Goal: Transaction & Acquisition: Book appointment/travel/reservation

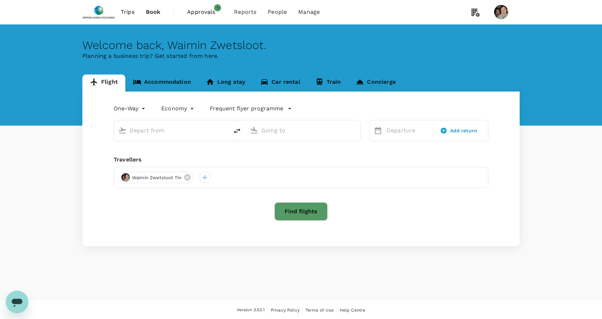
type input "roundtrip"
type input "Singapore Changi (SIN)"
type input "Shanghai Pudong Intl (PVG)"
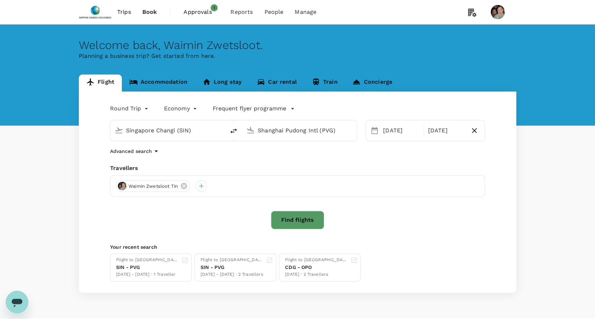
click at [199, 9] on span "Approvals" at bounding box center [200, 12] width 35 height 9
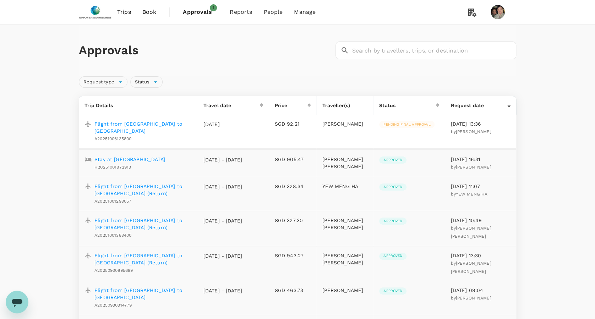
click at [139, 183] on p "Flight from Singapore to Manila (Return)" at bounding box center [143, 190] width 98 height 14
click at [134, 217] on p "Flight from Singapore to Manila (Return)" at bounding box center [143, 224] width 98 height 14
click at [123, 13] on span "Trips" at bounding box center [124, 12] width 14 height 9
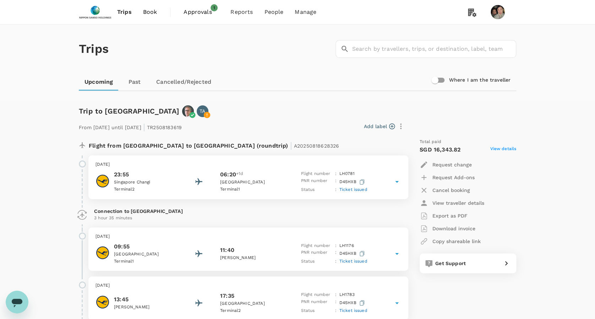
click at [151, 11] on span "Book" at bounding box center [150, 12] width 14 height 9
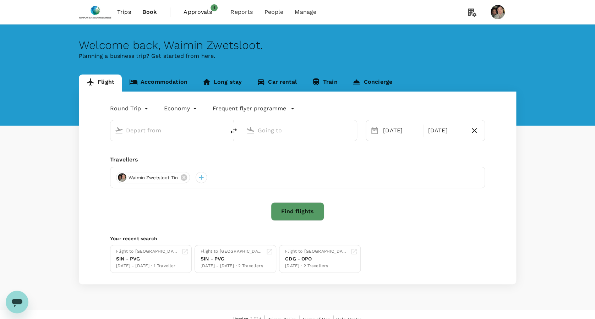
type input "Singapore Changi (SIN)"
type input "Shanghai Pudong Intl (PVG)"
type input "Singapore Changi (SIN)"
type input "Shanghai Pudong Intl (PVG)"
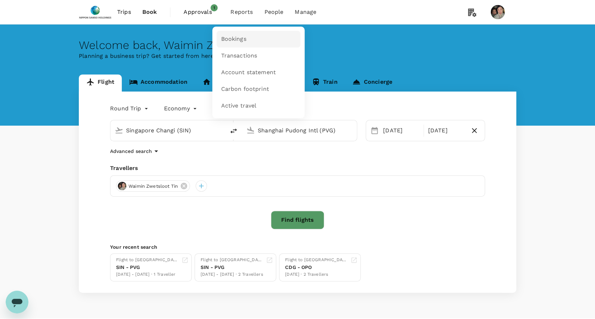
click at [237, 37] on span "Bookings" at bounding box center [233, 39] width 25 height 8
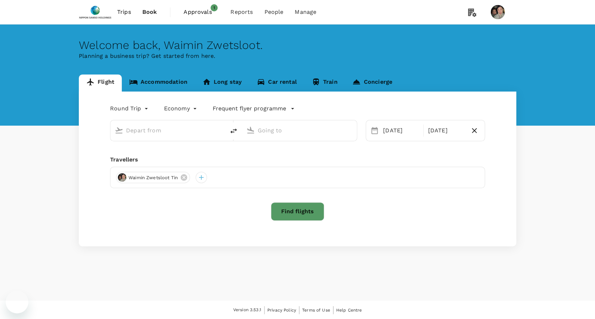
type input "Singapore Changi (SIN)"
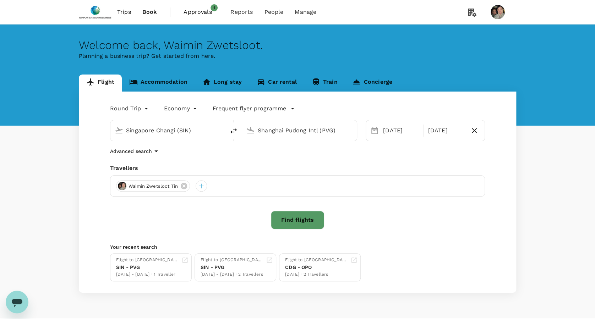
click at [270, 133] on input "Shanghai Pudong Intl (PVG)" at bounding box center [300, 130] width 84 height 11
click at [272, 163] on li "Ninoy Aquino Intl MNL" at bounding box center [305, 158] width 163 height 15
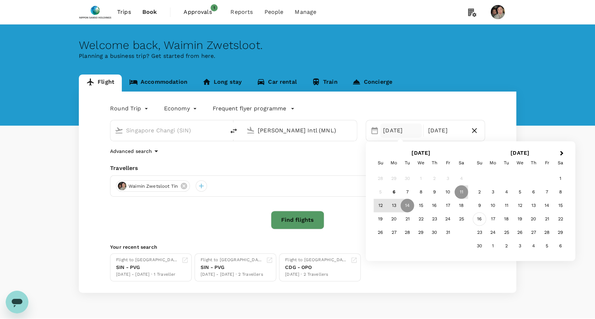
type input "Ninoy Aquino Intl (MNL)"
click at [476, 216] on div "16" at bounding box center [478, 219] width 13 height 13
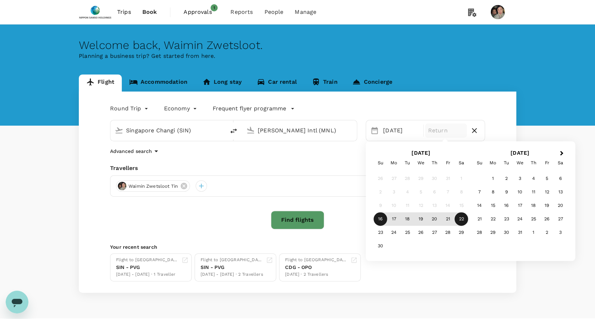
click at [459, 221] on div "22" at bounding box center [460, 219] width 13 height 13
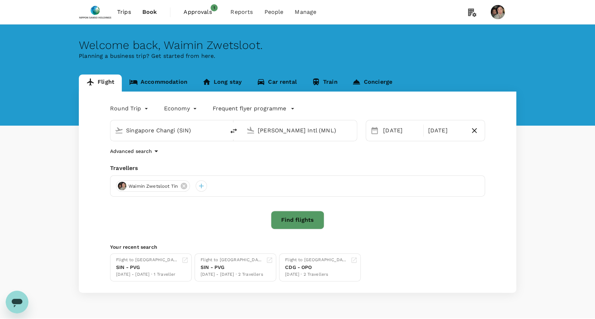
click at [300, 223] on button "Find flights" at bounding box center [297, 220] width 53 height 18
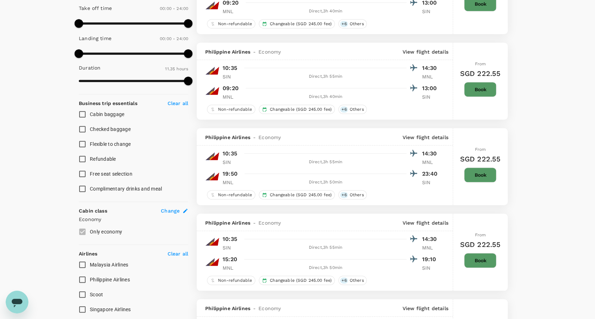
scroll to position [331, 0]
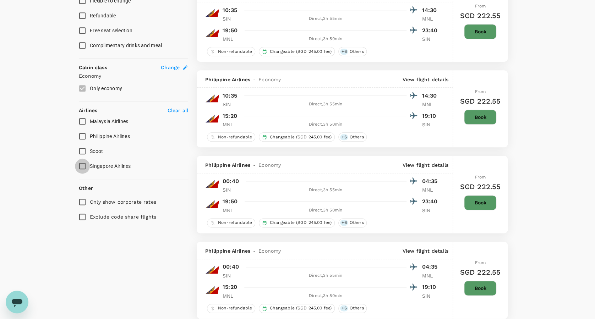
click at [81, 166] on input "Singapore Airlines" at bounding box center [82, 166] width 15 height 15
checkbox input "true"
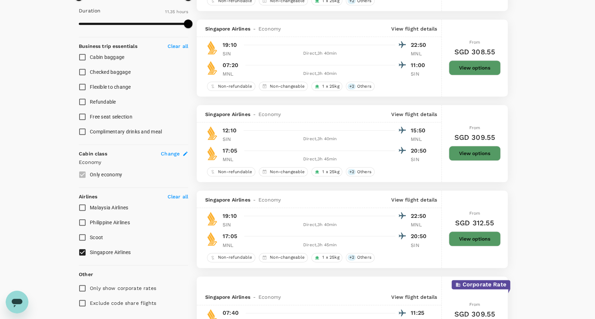
scroll to position [265, 0]
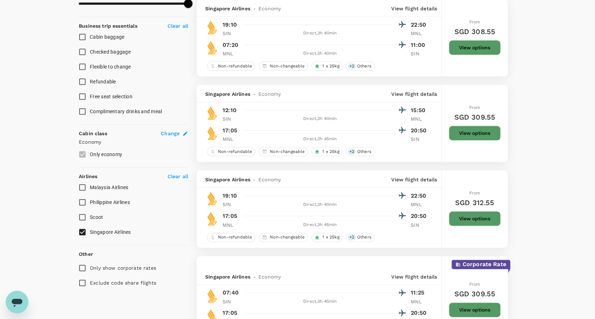
type input "1015"
checkbox input "false"
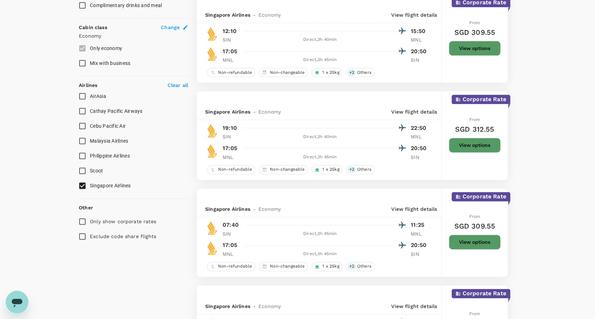
scroll to position [0, 0]
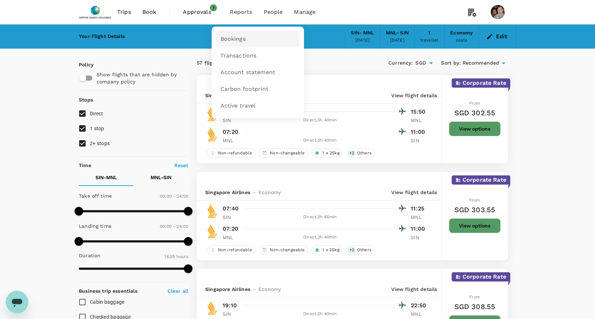
click at [241, 42] on span "Bookings" at bounding box center [232, 39] width 25 height 8
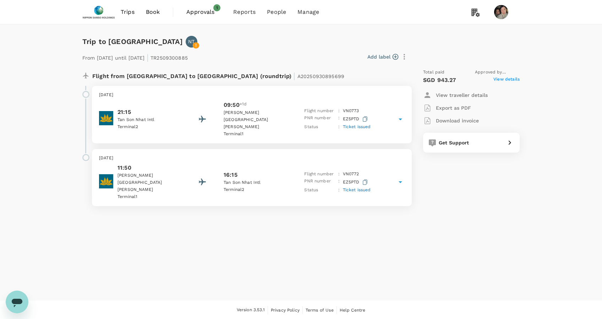
click at [508, 78] on span "View details" at bounding box center [506, 80] width 26 height 9
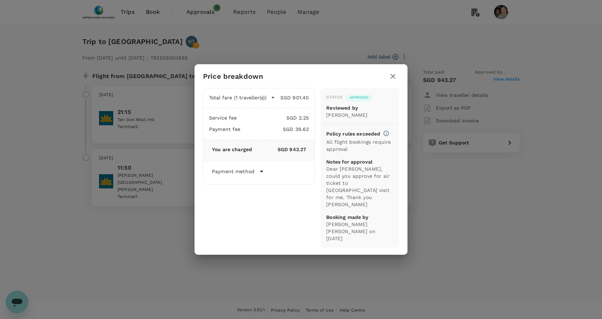
click at [395, 81] on icon "button" at bounding box center [392, 76] width 9 height 9
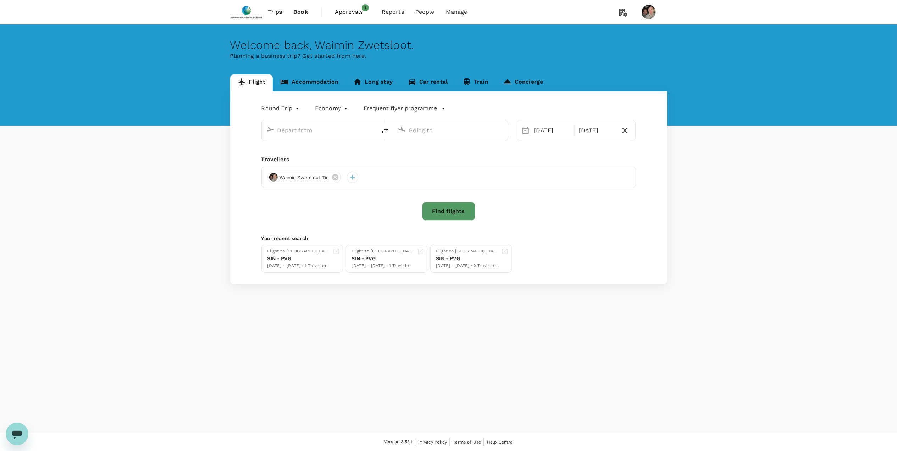
type input "Singapore Changi (SIN)"
type input "Ninoy Aquino Intl (MNL)"
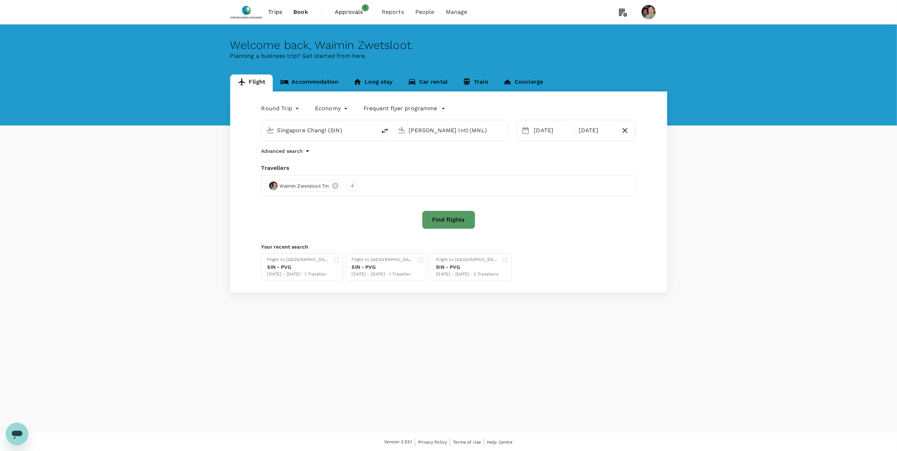
drag, startPoint x: 347, startPoint y: 129, endPoint x: 274, endPoint y: 132, distance: 72.8
click at [274, 132] on div "Singapore Changi (SIN)" at bounding box center [317, 129] width 109 height 16
click at [276, 156] on p "Indira Gandhi Intl" at bounding box center [329, 158] width 125 height 7
type input "Indira Gandhi Intl (DEL)"
drag, startPoint x: 485, startPoint y: 133, endPoint x: 328, endPoint y: 123, distance: 157.9
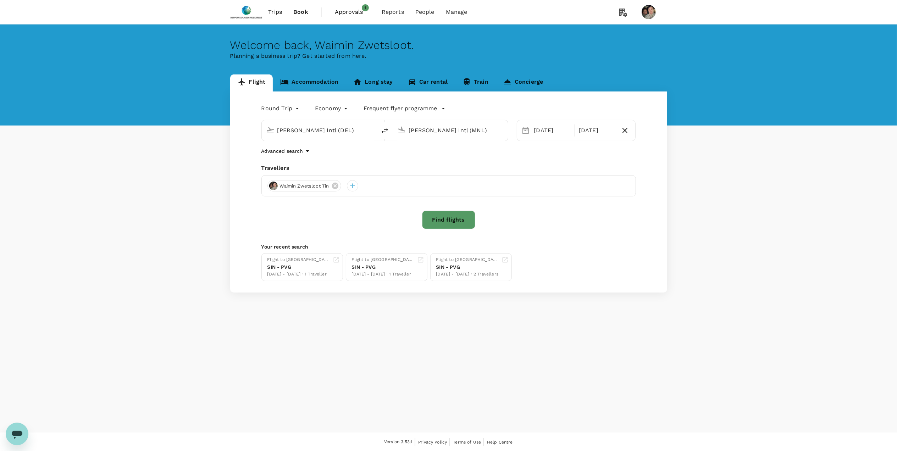
click at [339, 123] on div "Indira Gandhi Intl (DEL) Ninoy Aquino Intl (MNL)" at bounding box center [384, 130] width 247 height 21
click at [402, 148] on p "Singapore, Singapore" at bounding box center [462, 145] width 142 height 7
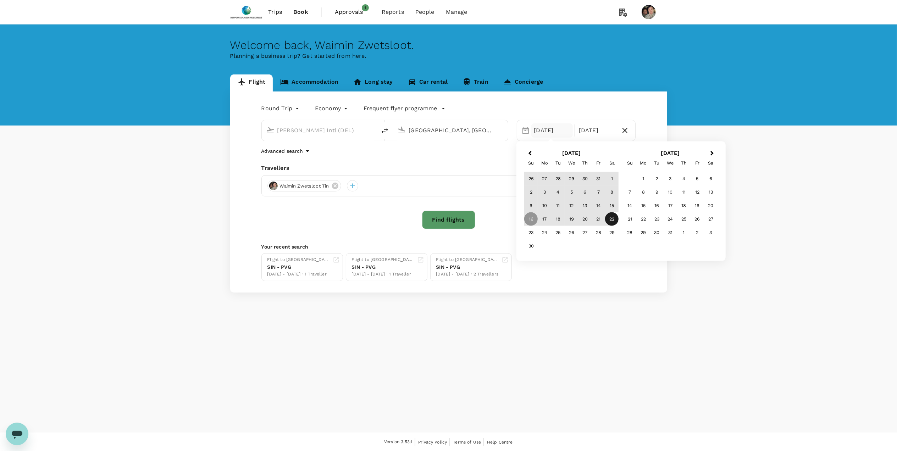
type input "Singapore, Singapore (any)"
click at [272, 107] on body "Trips Book Approvals 1 Reports People Manage Welcome back , Waimin Zwetsloot . …" at bounding box center [448, 226] width 897 height 452
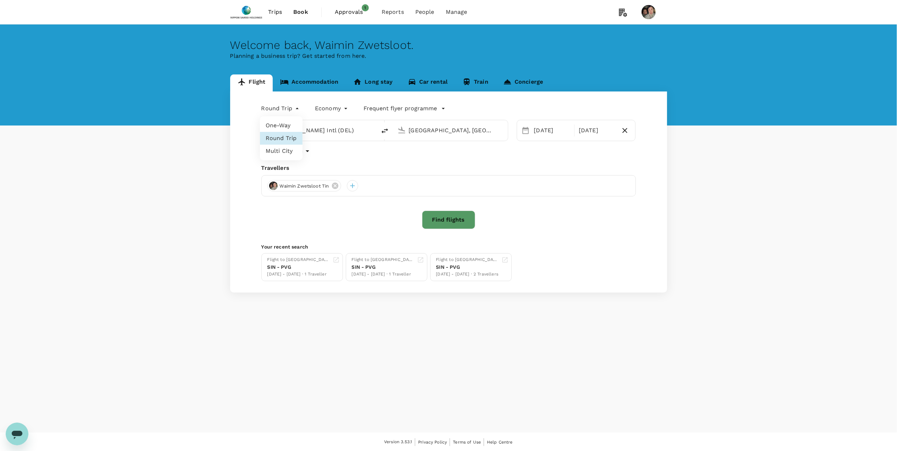
click at [273, 128] on li "One-Way" at bounding box center [281, 125] width 43 height 13
type input "oneway"
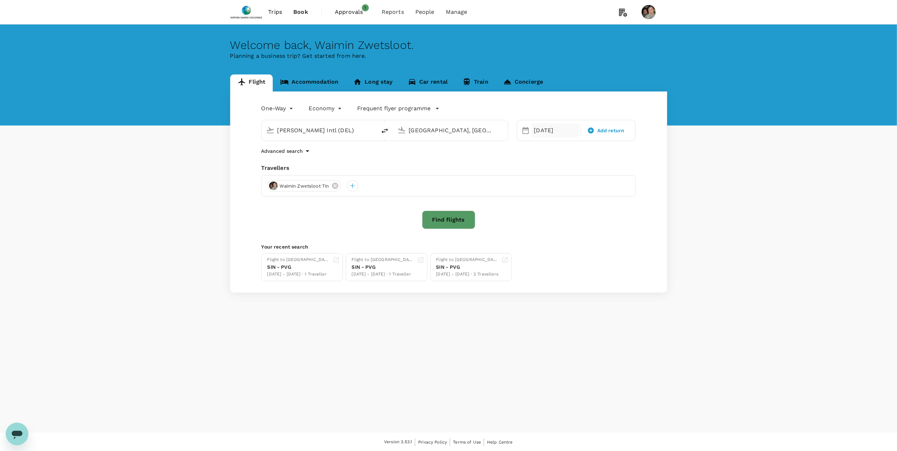
click at [559, 134] on div "16 Nov" at bounding box center [555, 130] width 48 height 14
click at [586, 192] on div "6" at bounding box center [584, 192] width 13 height 13
click at [453, 219] on button "Find flights" at bounding box center [448, 220] width 53 height 18
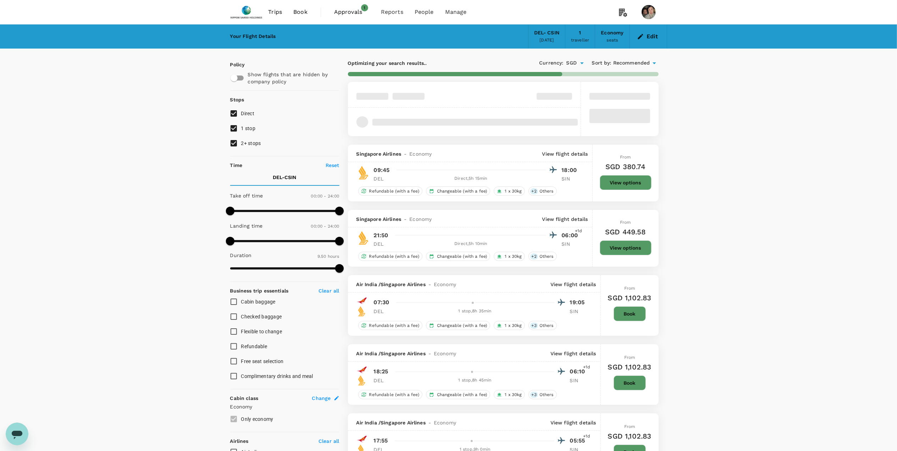
type input "1415"
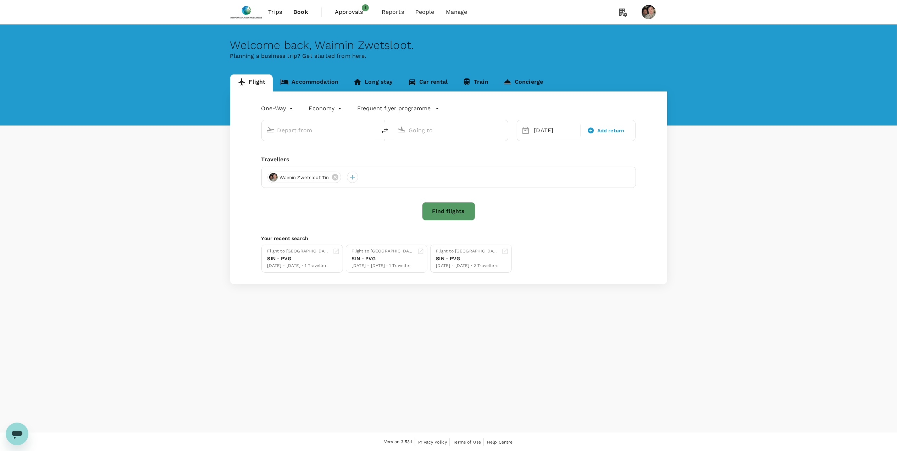
type input "Indira Gandhi Intl (DEL)"
type input "Singapore, Singapore (any)"
type input "Indira Gandhi Intl (DEL)"
type input "Singapore, Singapore (any)"
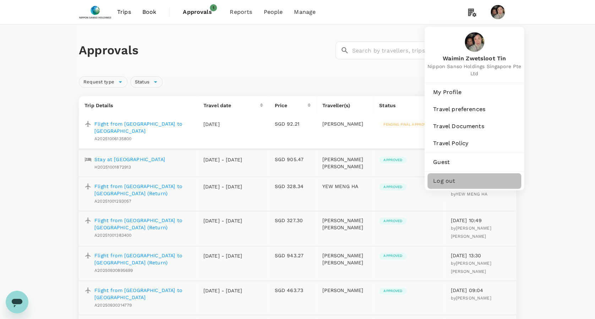
click at [447, 182] on span "Log out" at bounding box center [474, 181] width 82 height 9
